Goal: Use online tool/utility: Utilize a website feature to perform a specific function

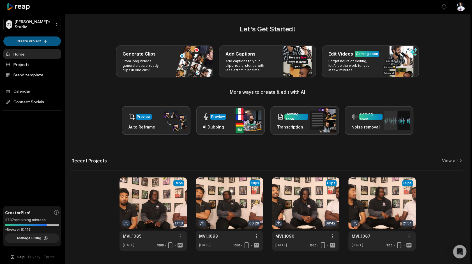
click at [43, 45] on html "OS Omari's Studio Create Project Home Projects Brand template Calendar Connect …" at bounding box center [236, 132] width 472 height 264
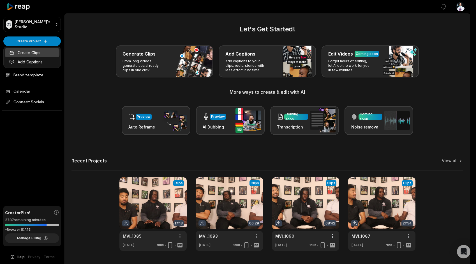
click at [44, 50] on link "Create Clips" at bounding box center [32, 52] width 55 height 9
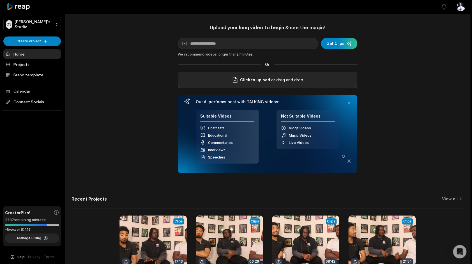
click at [243, 87] on div "Click to upload or drag and drop" at bounding box center [267, 80] width 179 height 16
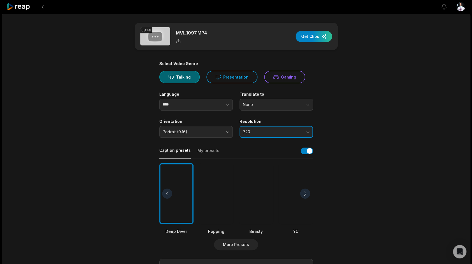
click at [260, 133] on span "720" at bounding box center [272, 131] width 59 height 5
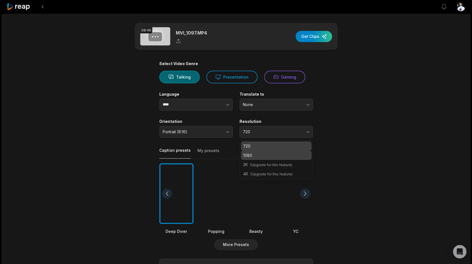
click at [253, 153] on p "1080" at bounding box center [276, 155] width 66 height 6
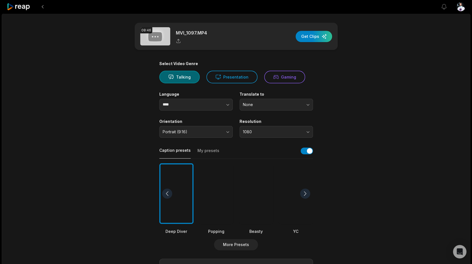
click at [224, 200] on div at bounding box center [216, 193] width 34 height 61
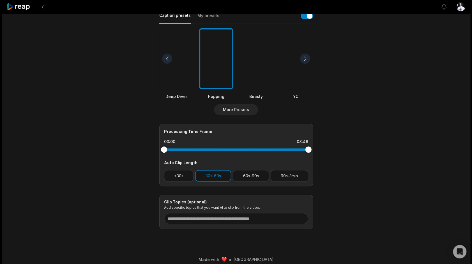
scroll to position [139, 0]
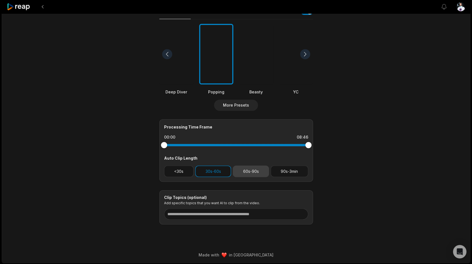
click at [250, 173] on button "60s-90s" at bounding box center [251, 170] width 36 height 11
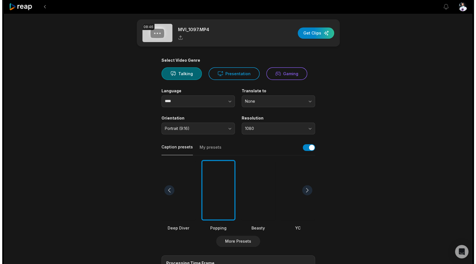
scroll to position [0, 0]
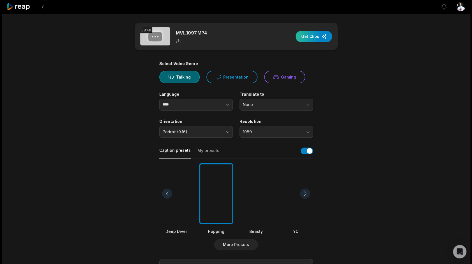
click at [312, 39] on div "button" at bounding box center [313, 36] width 36 height 11
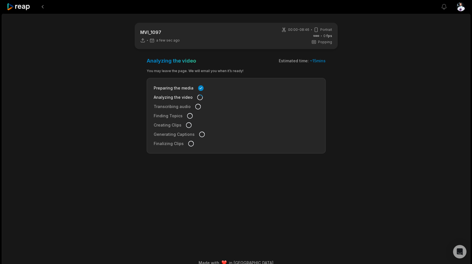
click at [13, 11] on div at bounding box center [19, 6] width 24 height 13
click at [15, 8] on icon at bounding box center [19, 7] width 24 height 8
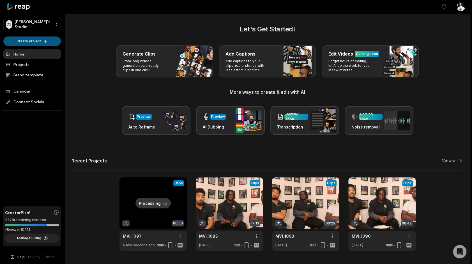
click at [29, 43] on html "OS [PERSON_NAME]'s Studio Create Project Home Projects Brand template Calendar …" at bounding box center [236, 132] width 472 height 264
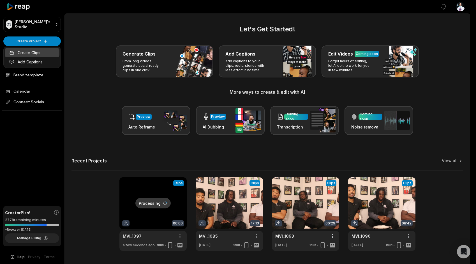
click at [35, 50] on link "Create Clips" at bounding box center [32, 52] width 55 height 9
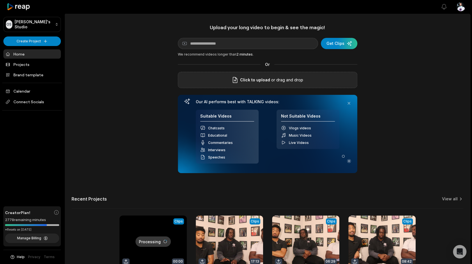
click at [288, 76] on div "Click to upload or drag and drop" at bounding box center [267, 80] width 179 height 16
